Goal: Book appointment/travel/reservation

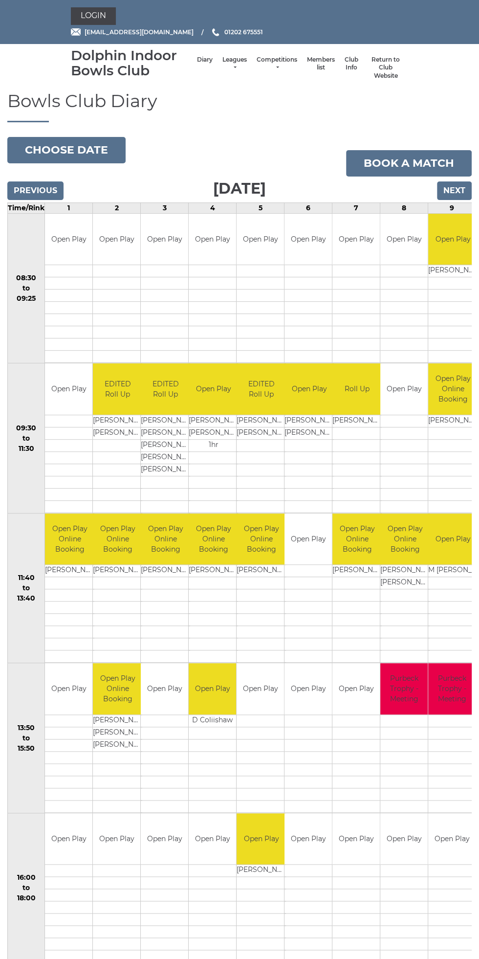
click at [443, 668] on td "Purbeck Trophy - Meeting" at bounding box center [452, 688] width 47 height 51
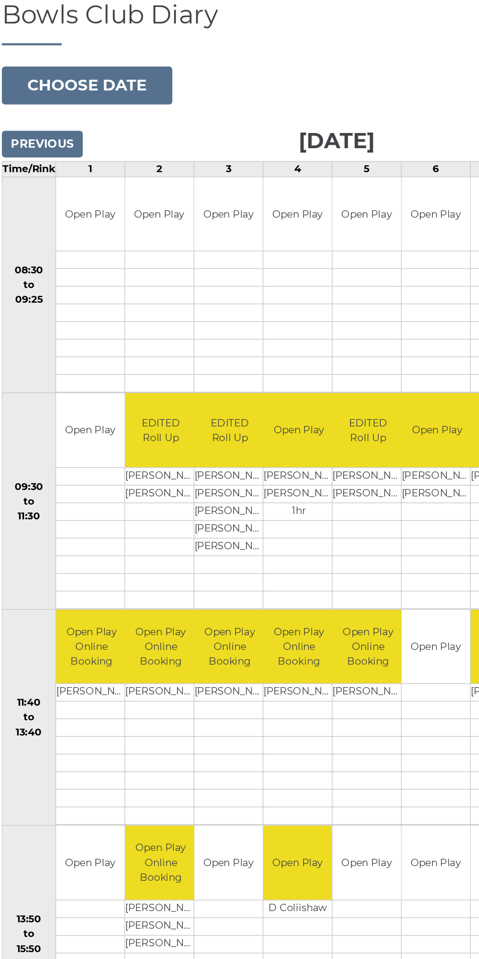
click at [254, 755] on td at bounding box center [260, 757] width 47 height 12
